Goal: Obtain resource: Download file/media

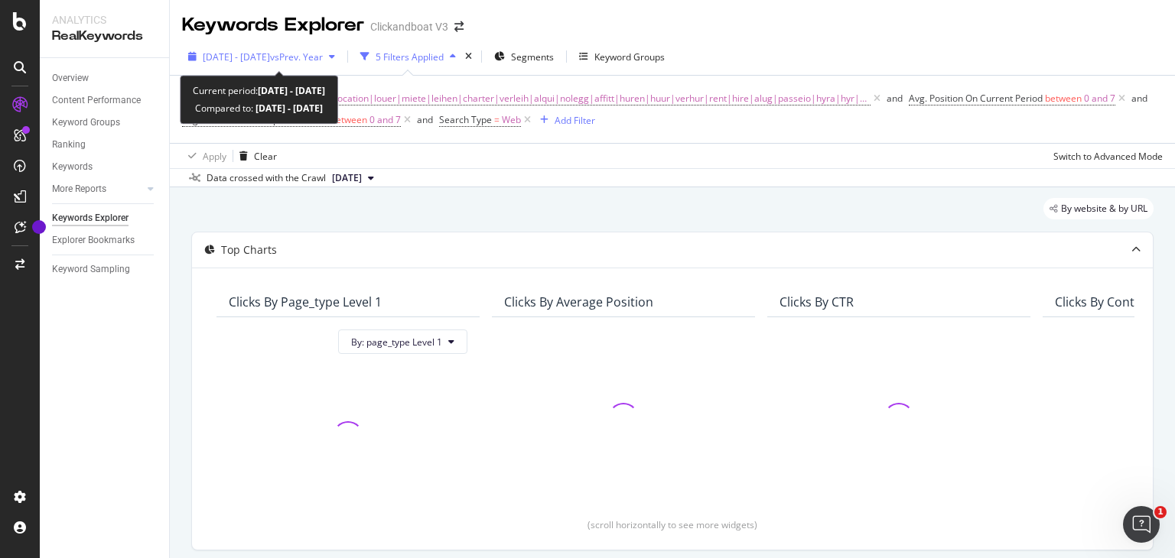
click at [323, 55] on span "vs Prev. Year" at bounding box center [296, 56] width 53 height 13
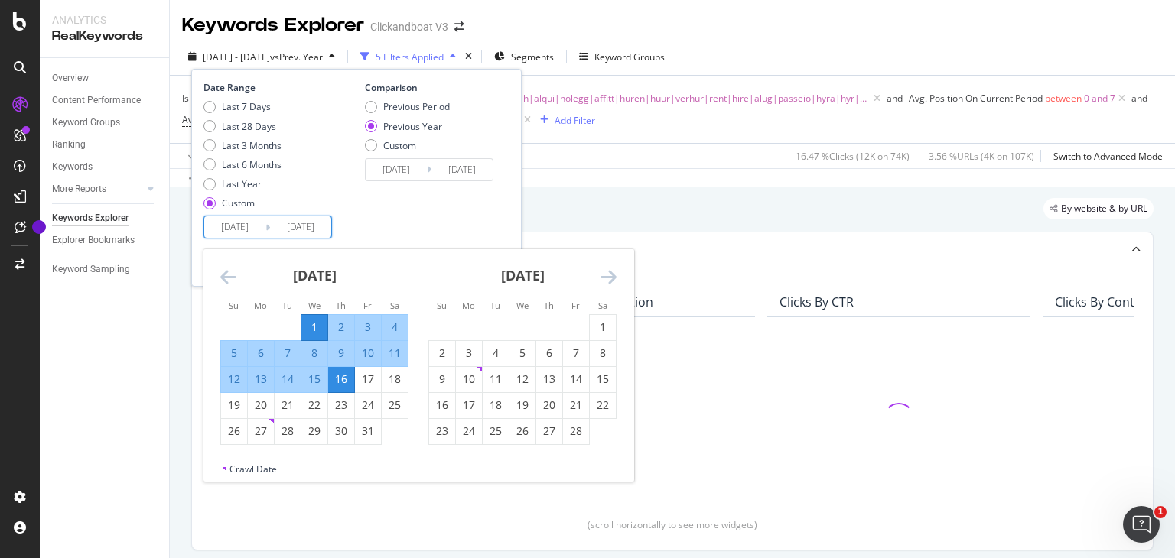
click at [222, 227] on input "[DATE]" at bounding box center [234, 226] width 61 height 21
click at [587, 249] on div "[DATE] 1 2 3 4 5 6 7 8 9 10 11 12 13 14 15 16 17 18 19 20 21 22 23 24 25 26 27 …" at bounding box center [418, 355] width 430 height 213
click at [587, 249] on icon "Move forward to switch to the next month." at bounding box center [608, 277] width 16 height 18
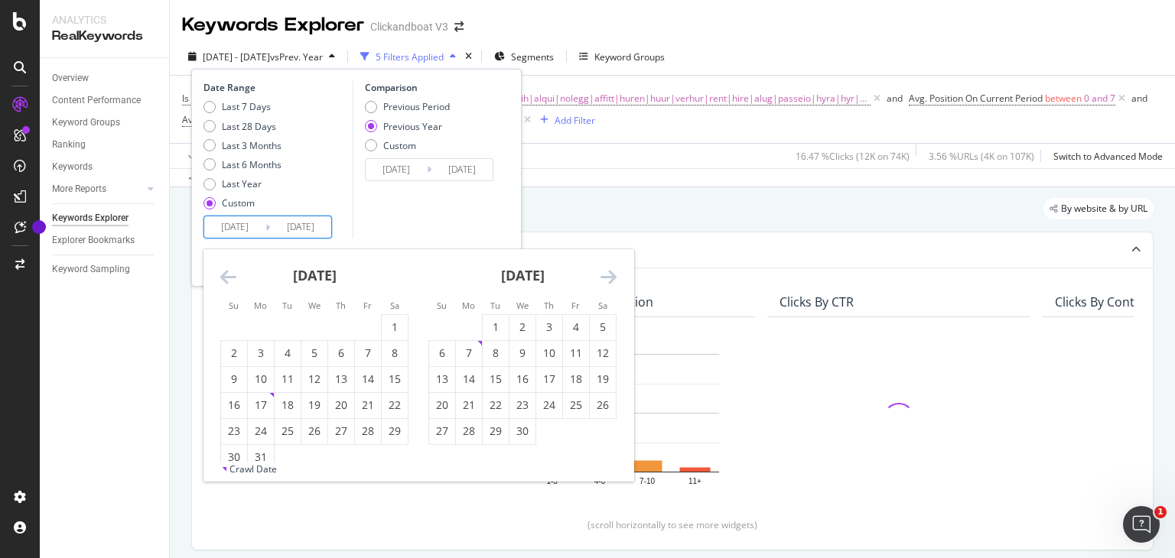
click at [587, 249] on icon "Move forward to switch to the next month." at bounding box center [608, 277] width 16 height 18
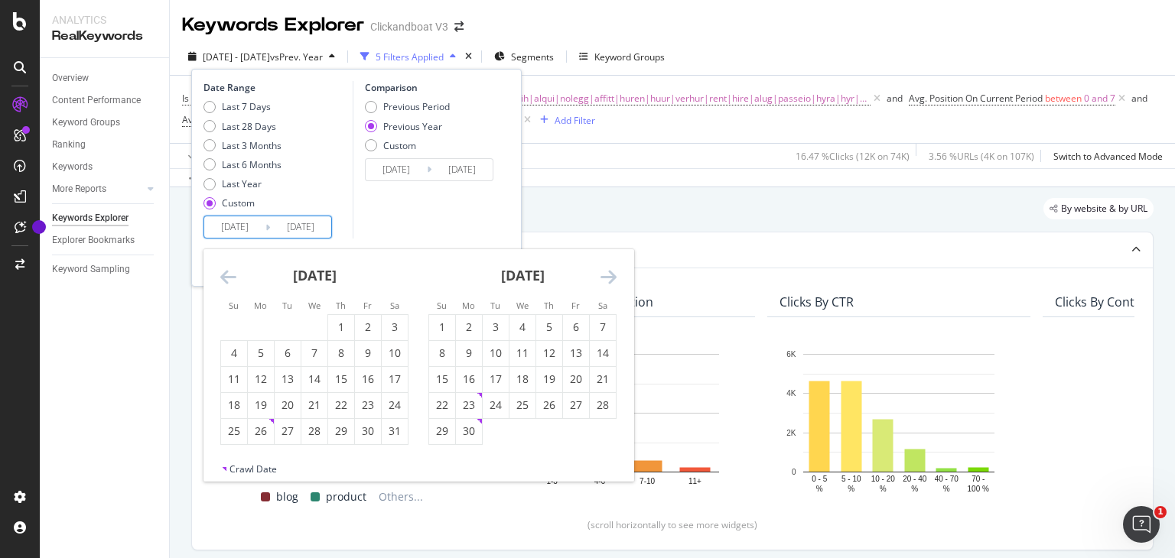
click at [587, 249] on icon "Move forward to switch to the next month." at bounding box center [608, 277] width 16 height 18
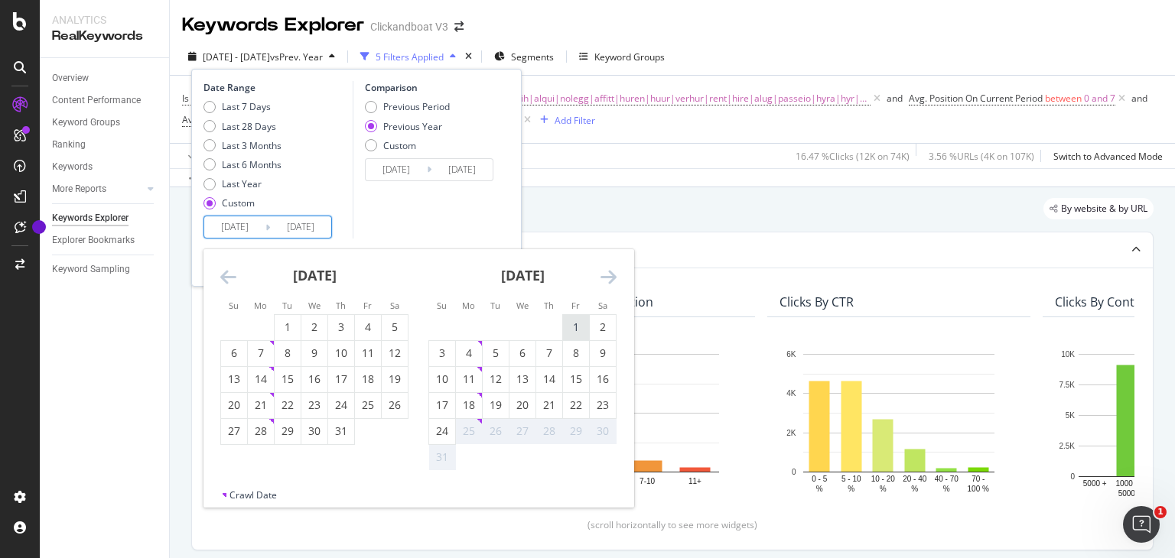
click at [573, 249] on div "1" at bounding box center [576, 327] width 26 height 25
type input "[DATE]"
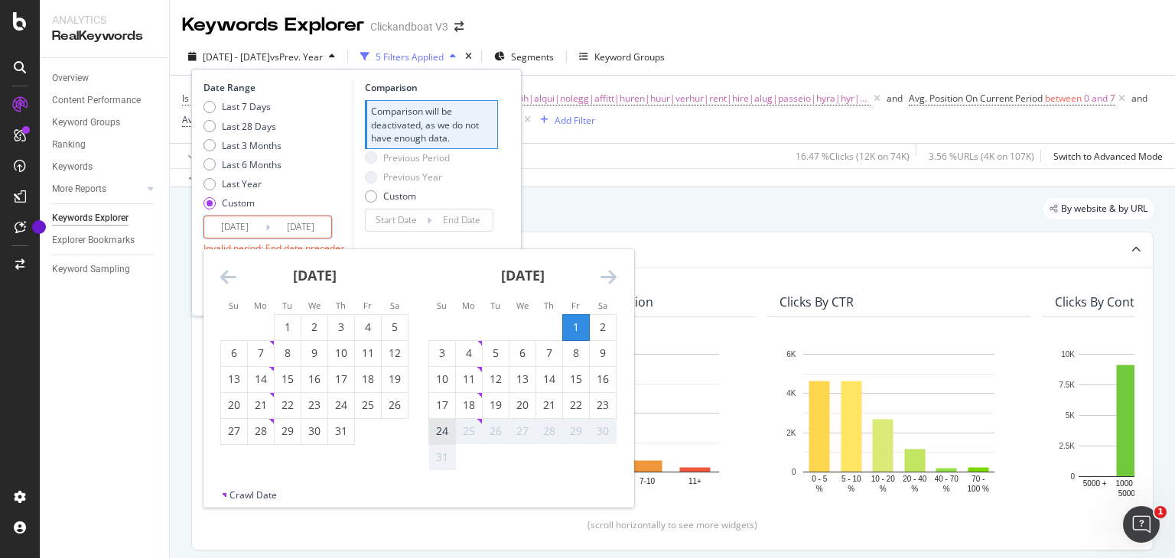
click at [449, 249] on div "24" at bounding box center [442, 431] width 26 height 15
type input "[DATE]"
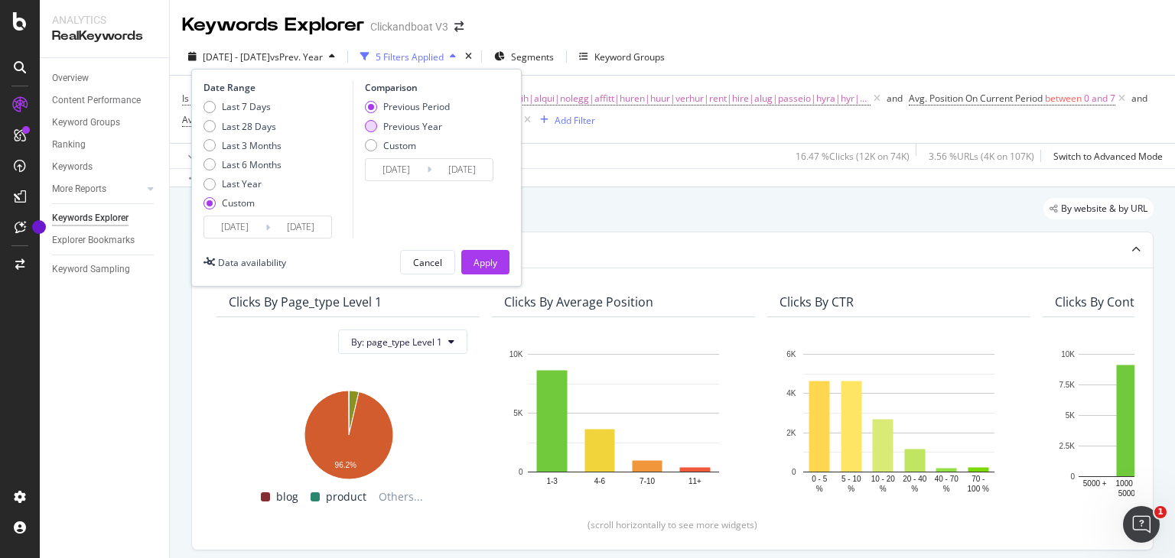
click at [420, 121] on div "Previous Year" at bounding box center [412, 126] width 59 height 13
type input "[DATE]"
click at [480, 249] on div "Apply" at bounding box center [485, 262] width 24 height 13
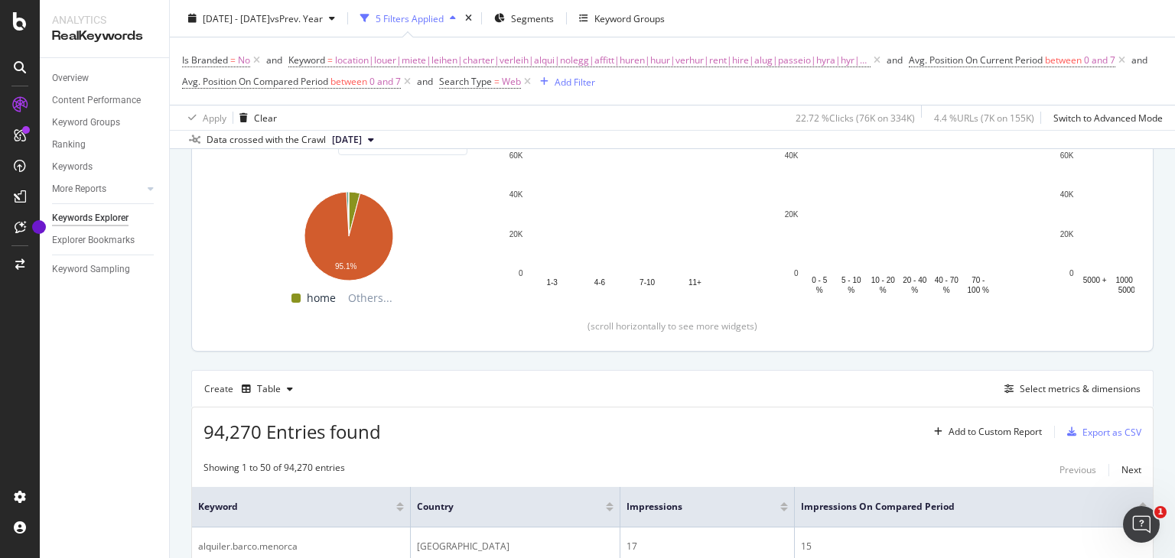
scroll to position [211, 0]
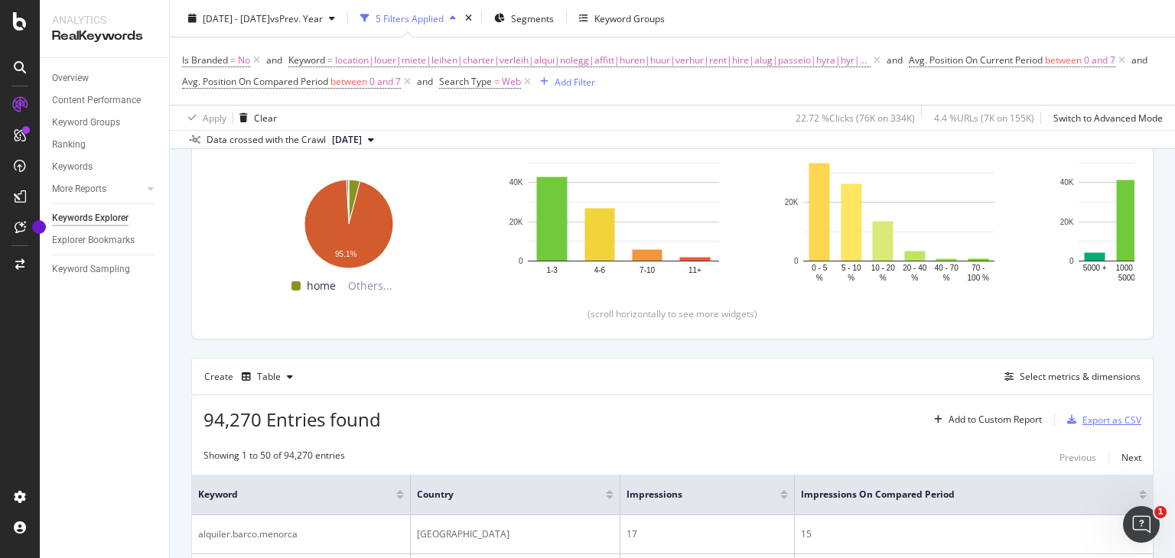
click at [587, 249] on div "Export as CSV" at bounding box center [1111, 420] width 59 height 13
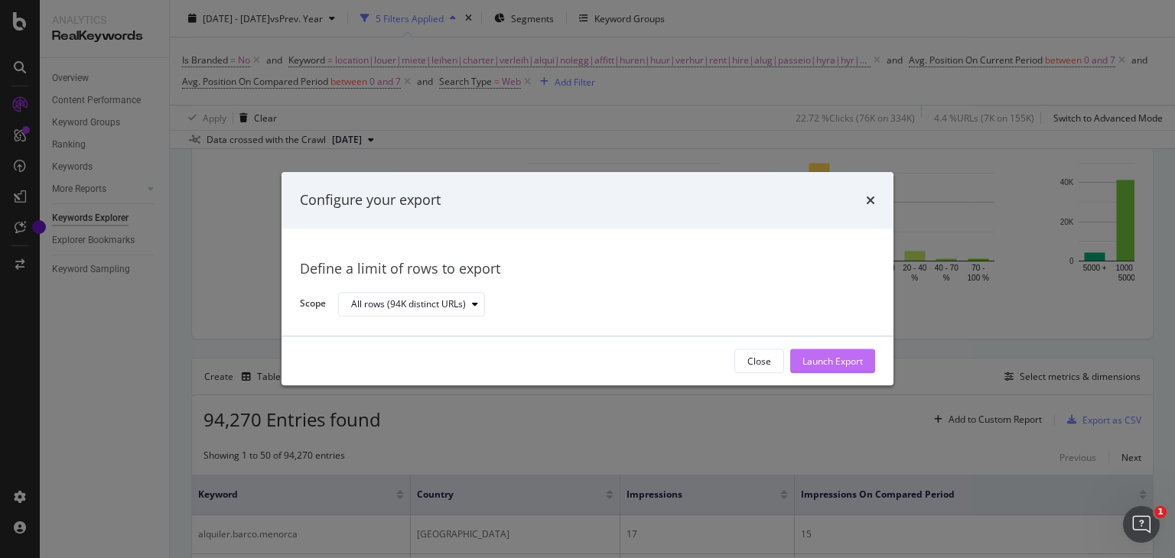
click at [587, 249] on div "Launch Export" at bounding box center [832, 361] width 60 height 23
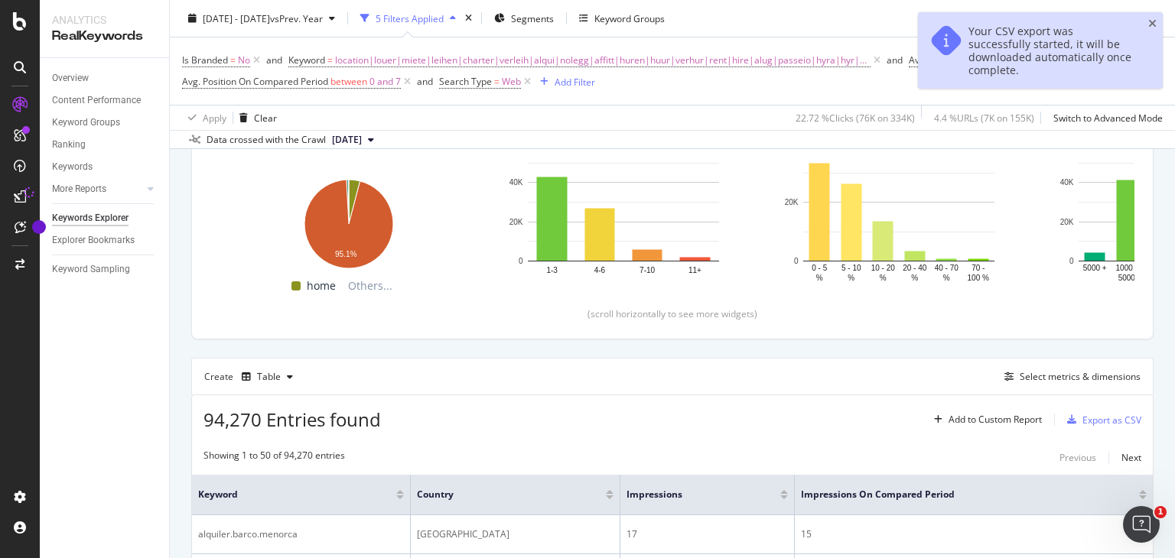
click at [587, 249] on div "Create Table Select metrics & dimensions" at bounding box center [672, 376] width 962 height 37
drag, startPoint x: 1074, startPoint y: 386, endPoint x: 1084, endPoint y: 372, distance: 17.6
click at [587, 249] on div "Create Table Select metrics & dimensions" at bounding box center [672, 376] width 962 height 37
click at [587, 249] on div "Select metrics & dimensions" at bounding box center [1080, 376] width 121 height 13
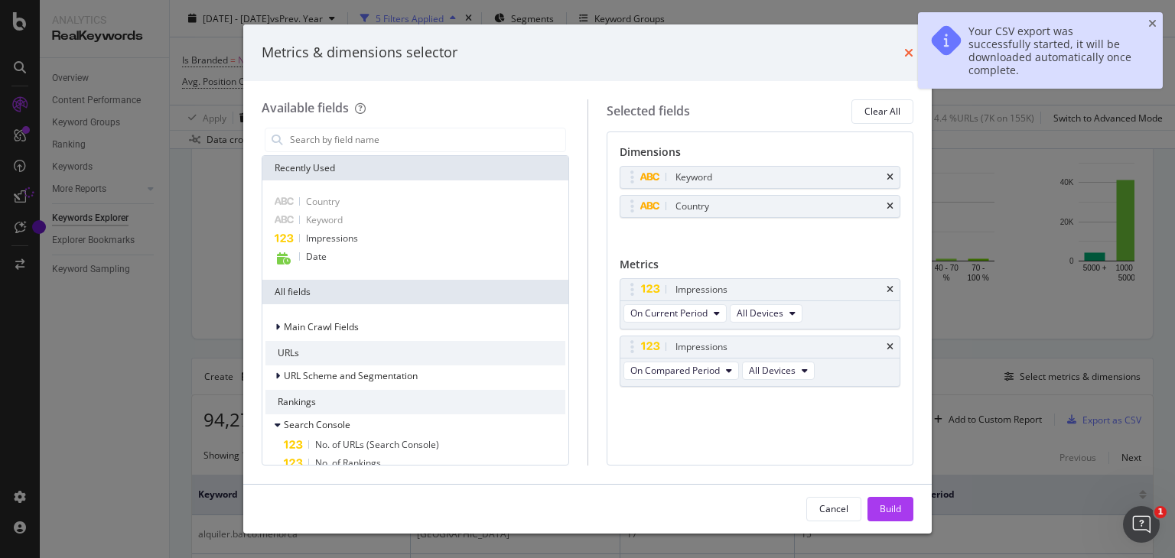
click at [587, 57] on icon "times" at bounding box center [908, 53] width 9 height 12
